Goal: Task Accomplishment & Management: Manage account settings

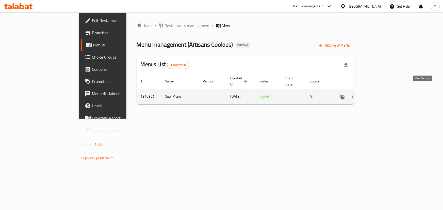
click at [382, 94] on icon "enhanced table" at bounding box center [379, 97] width 6 height 6
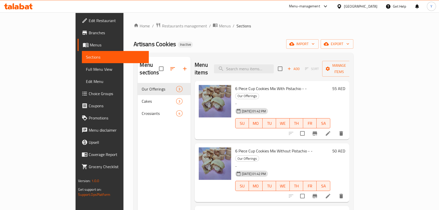
click at [86, 67] on span "Full Menu View" at bounding box center [115, 69] width 59 height 6
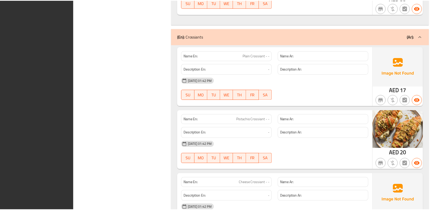
scroll to position [582, 0]
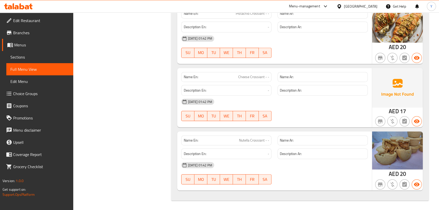
drag, startPoint x: 286, startPoint y: 91, endPoint x: 290, endPoint y: 147, distance: 56.5
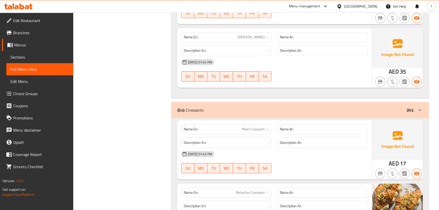
scroll to position [0, 0]
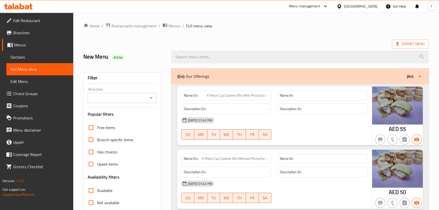
drag, startPoint x: 290, startPoint y: 149, endPoint x: 312, endPoint y: 24, distance: 126.2
click at [406, 40] on span "Export Menu" at bounding box center [410, 43] width 37 height 9
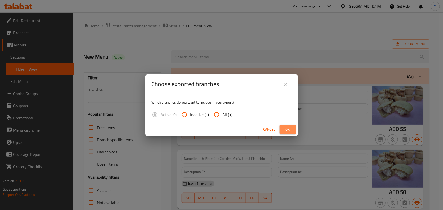
click at [293, 127] on button "Ok" at bounding box center [287, 129] width 16 height 9
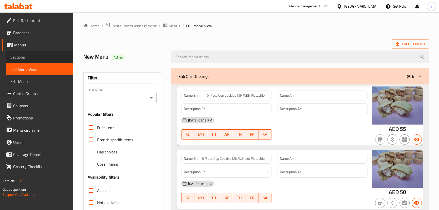
click at [45, 56] on span "Sections" at bounding box center [39, 57] width 59 height 6
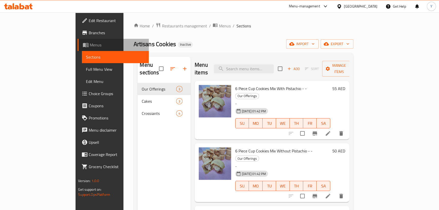
click at [90, 46] on span "Menus" at bounding box center [117, 45] width 55 height 6
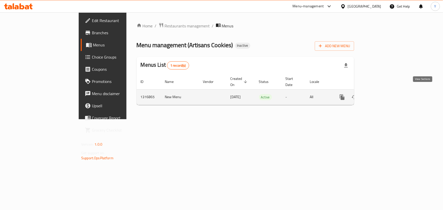
click at [382, 94] on icon "enhanced table" at bounding box center [379, 97] width 6 height 6
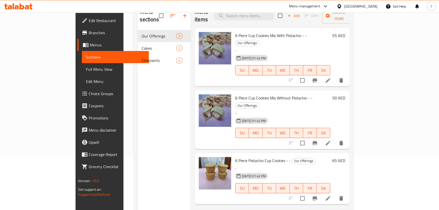
scroll to position [71, 0]
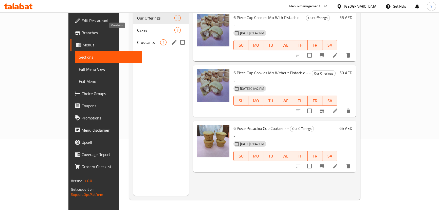
click at [137, 39] on span "Crossiants" at bounding box center [148, 42] width 23 height 6
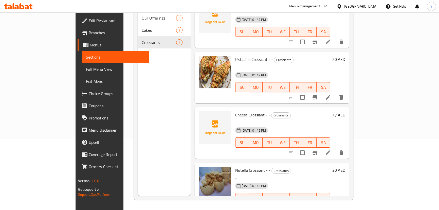
scroll to position [24, 0]
